Goal: Browse casually

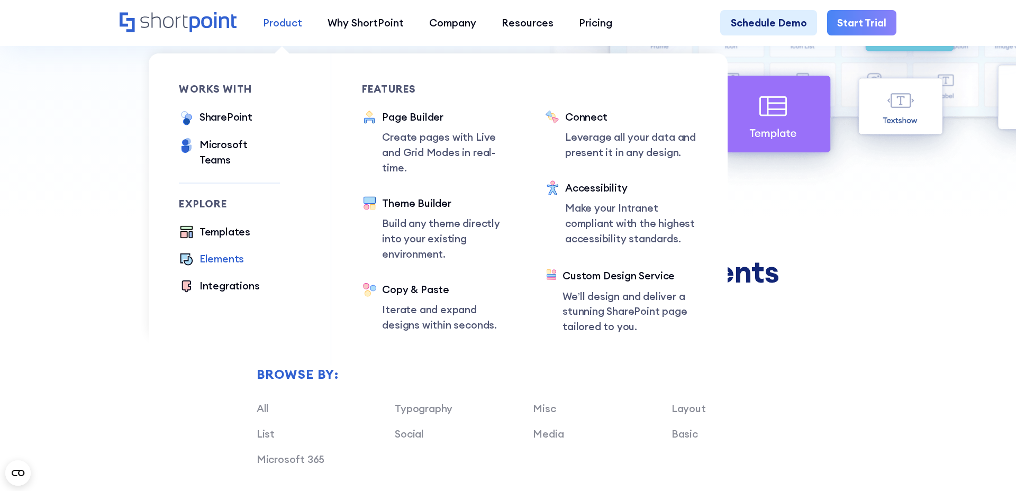
scroll to position [898, 0]
click at [568, 141] on p "Leverage all your data and present it in any design." at bounding box center [631, 145] width 132 height 31
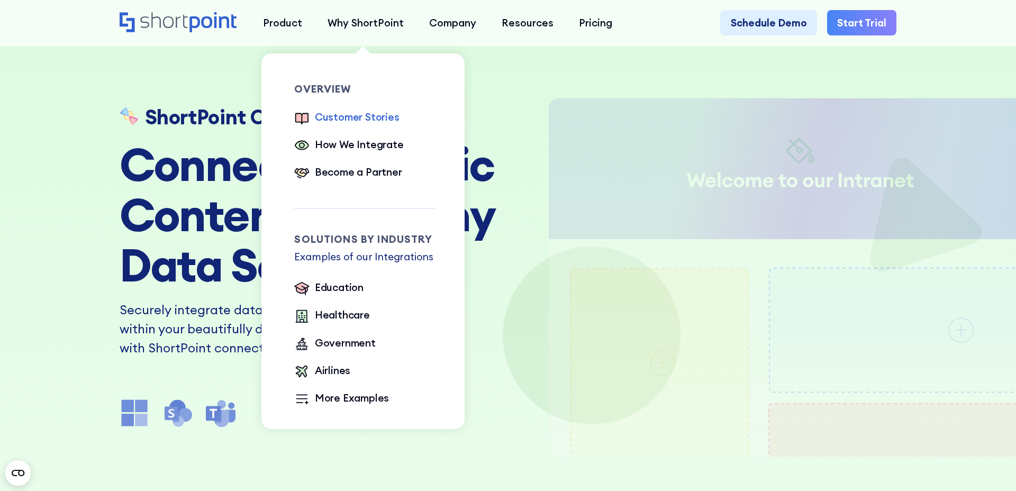
click at [373, 114] on div "Customer Stories" at bounding box center [357, 117] width 85 height 15
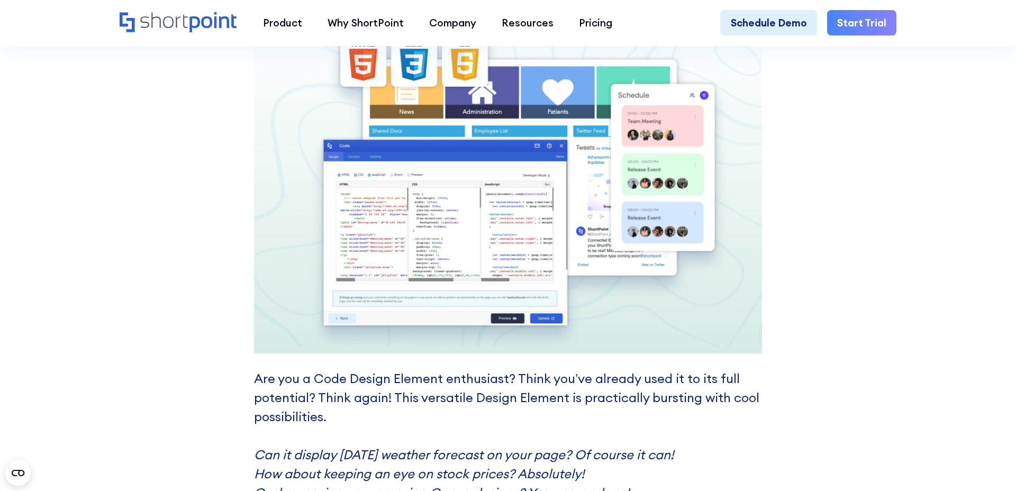
scroll to position [4358, 0]
